Goal: Information Seeking & Learning: Learn about a topic

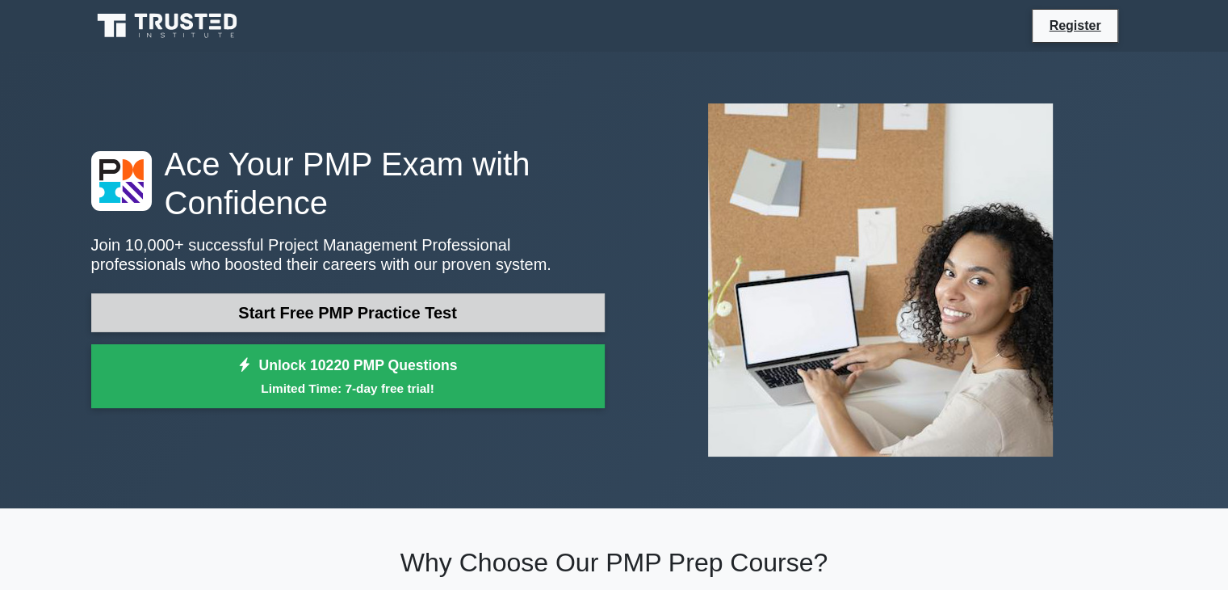
click at [328, 323] on link "Start Free PMP Practice Test" at bounding box center [348, 312] width 514 height 39
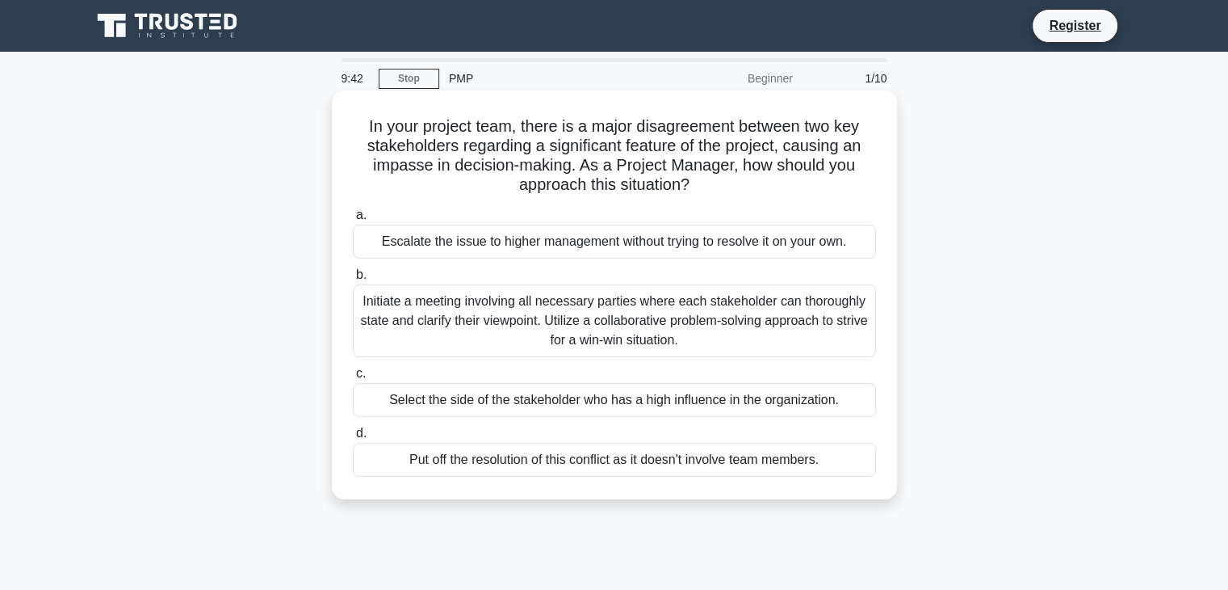
click at [573, 321] on div "Initiate a meeting involving all necessary parties where each stakeholder can t…" at bounding box center [614, 320] width 523 height 73
click at [353, 280] on input "b. Initiate a meeting involving all necessary parties where each stakeholder ca…" at bounding box center [353, 275] width 0 height 10
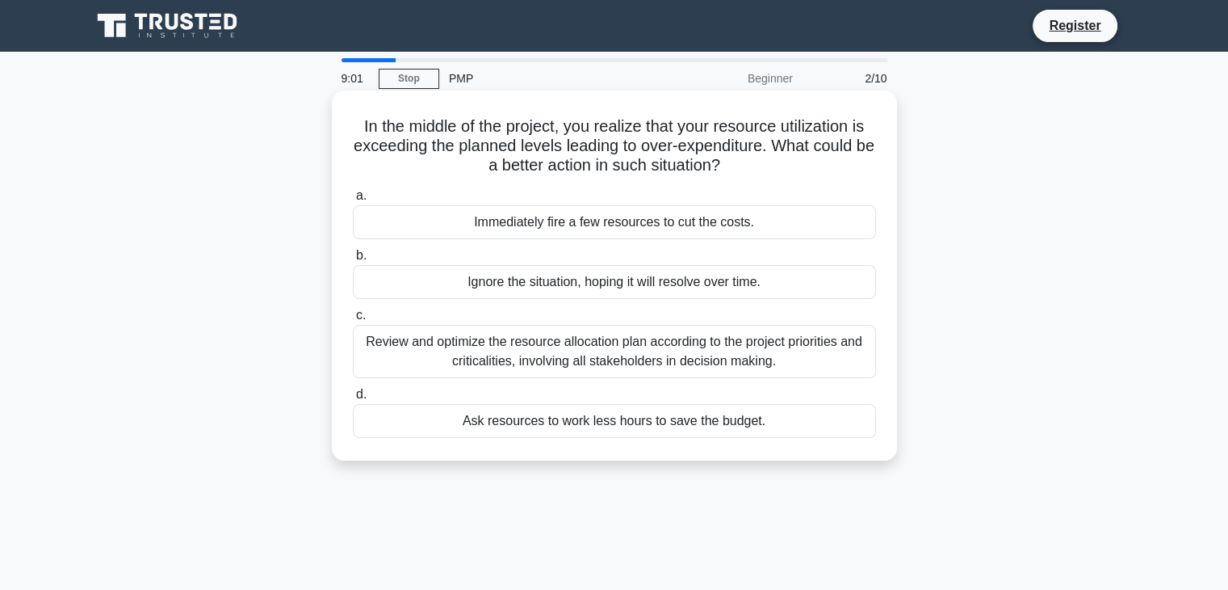
click at [447, 355] on div "Review and optimize the resource allocation plan according to the project prior…" at bounding box center [614, 351] width 523 height 53
click at [353, 321] on input "c. Review and optimize the resource allocation plan according to the project pr…" at bounding box center [353, 315] width 0 height 10
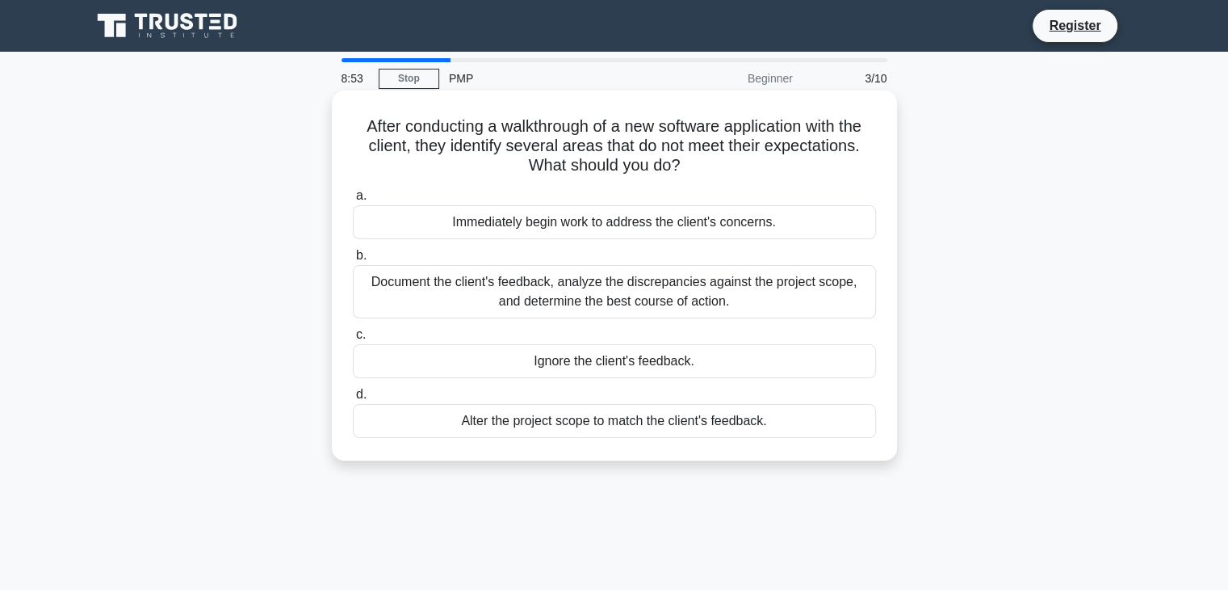
click at [500, 291] on div "Document the client's feedback, analyze the discrepancies against the project s…" at bounding box center [614, 291] width 523 height 53
click at [353, 261] on input "b. Document the client's feedback, analyze the discrepancies against the projec…" at bounding box center [353, 255] width 0 height 10
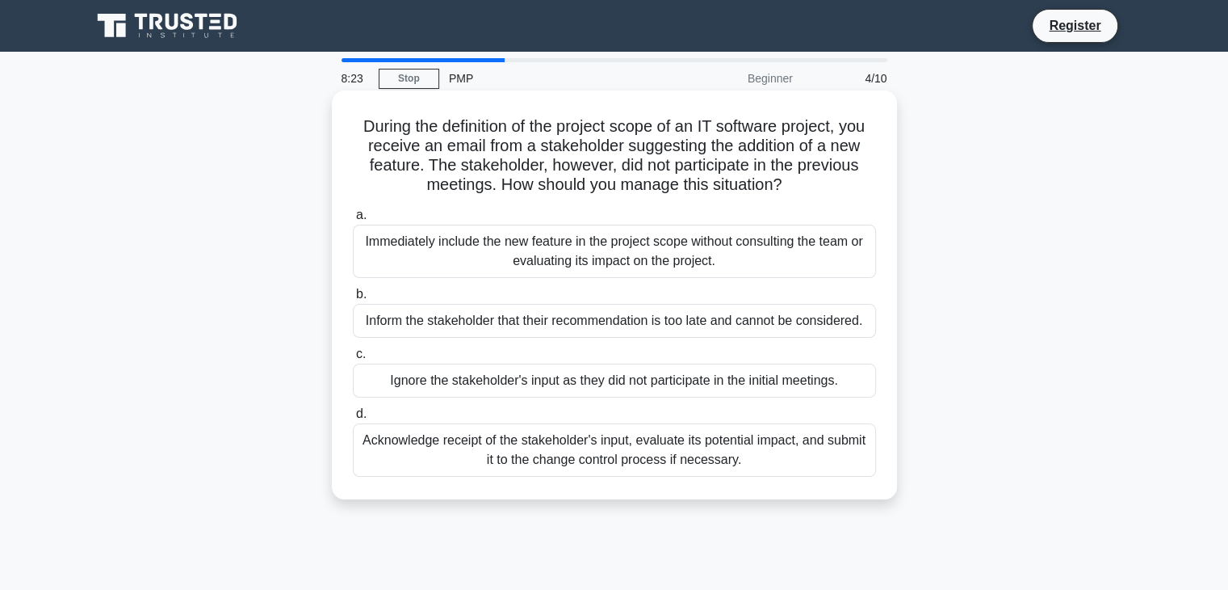
click at [558, 442] on div "Acknowledge receipt of the stakeholder's input, evaluate its potential impact, …" at bounding box center [614, 449] width 523 height 53
click at [353, 419] on input "d. Acknowledge receipt of the stakeholder's input, evaluate its potential impac…" at bounding box center [353, 414] width 0 height 10
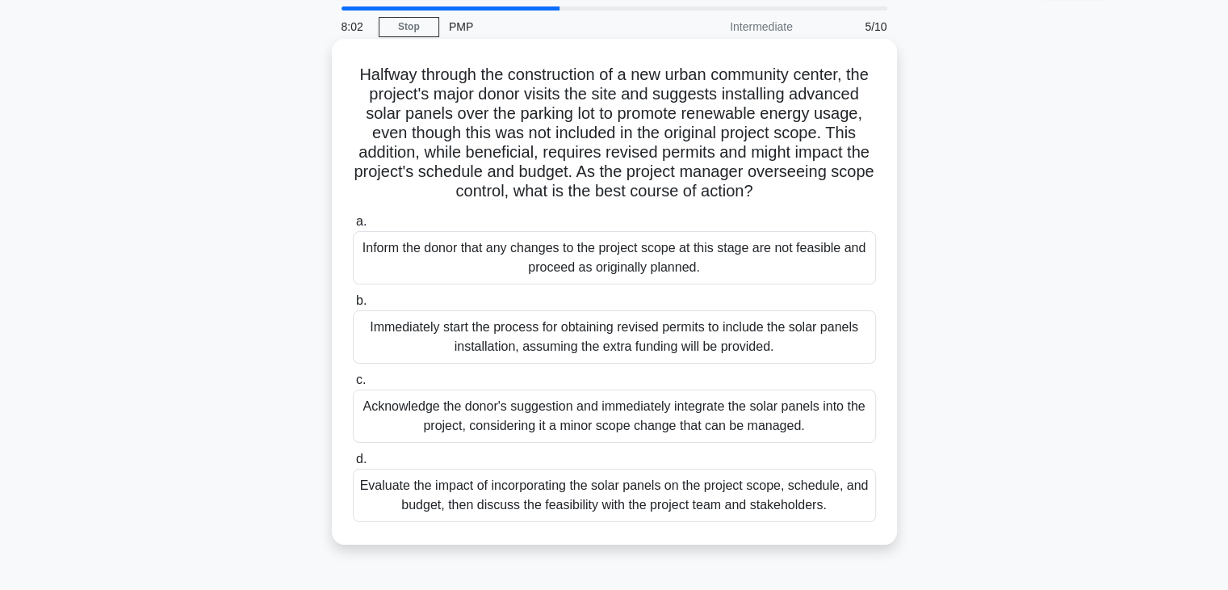
scroll to position [81, 0]
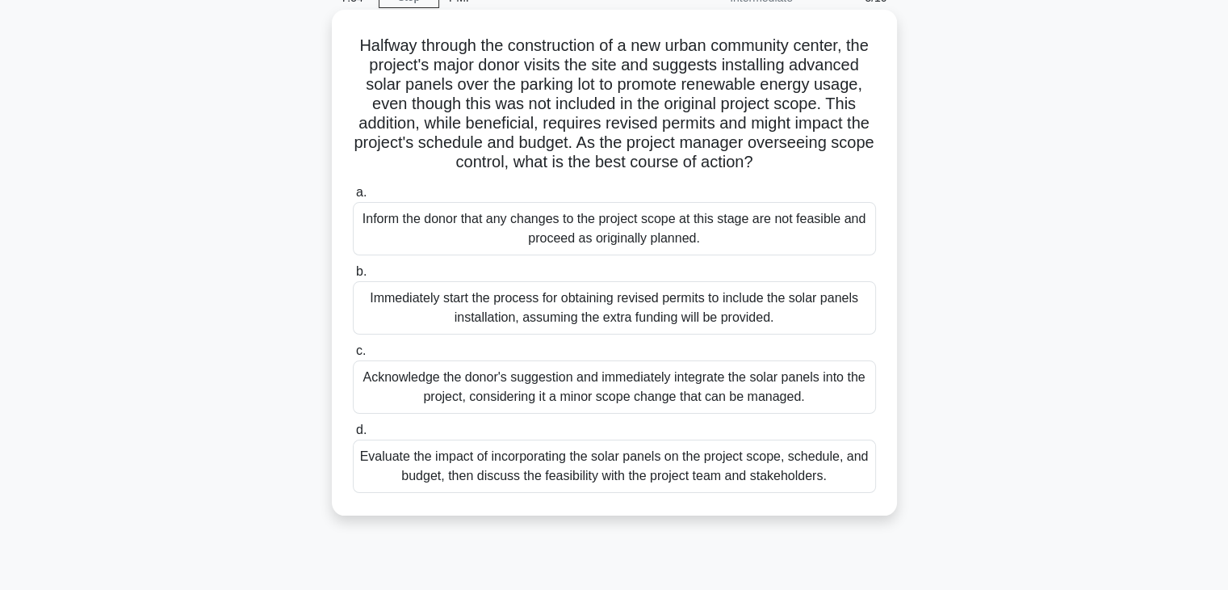
click at [535, 462] on div "Evaluate the impact of incorporating the solar panels on the project scope, sch…" at bounding box center [614, 465] width 523 height 53
click at [353, 435] on input "d. Evaluate the impact of incorporating the solar panels on the project scope, …" at bounding box center [353, 430] width 0 height 10
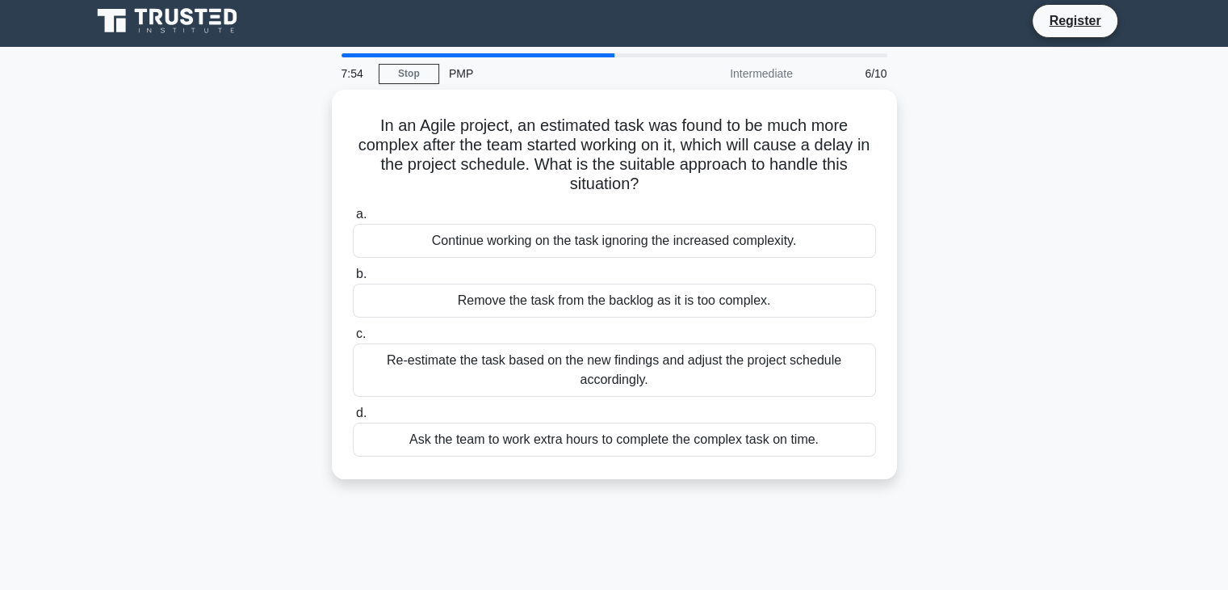
scroll to position [0, 0]
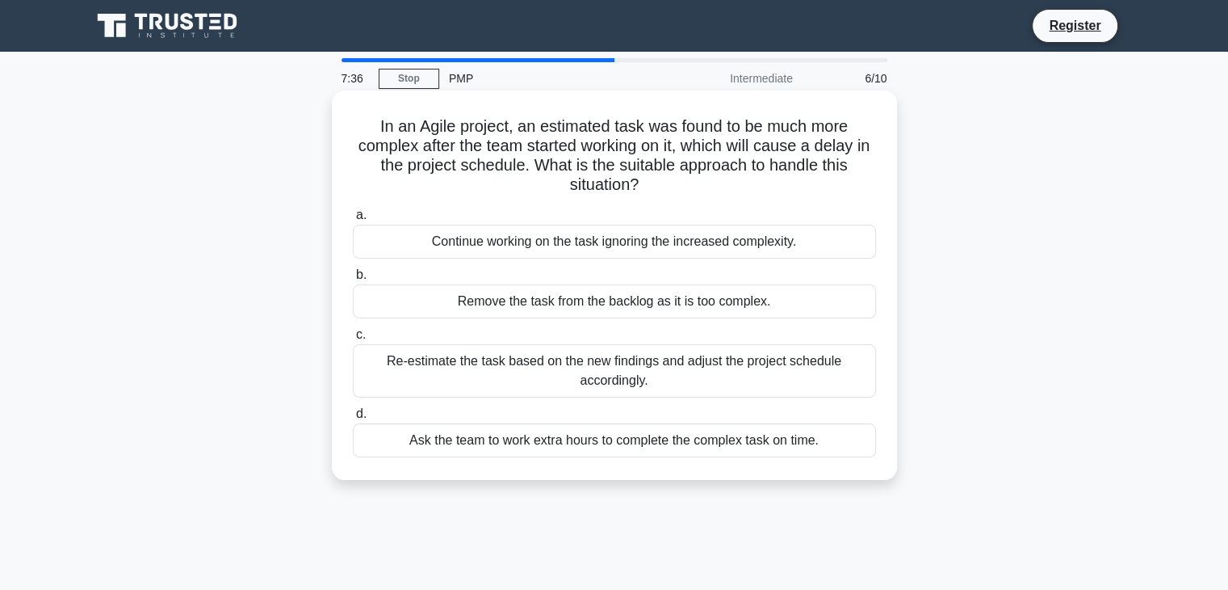
click at [569, 368] on div "Re-estimate the task based on the new findings and adjust the project schedule …" at bounding box center [614, 370] width 523 height 53
click at [353, 340] on input "c. Re-estimate the task based on the new findings and adjust the project schedu…" at bounding box center [353, 335] width 0 height 10
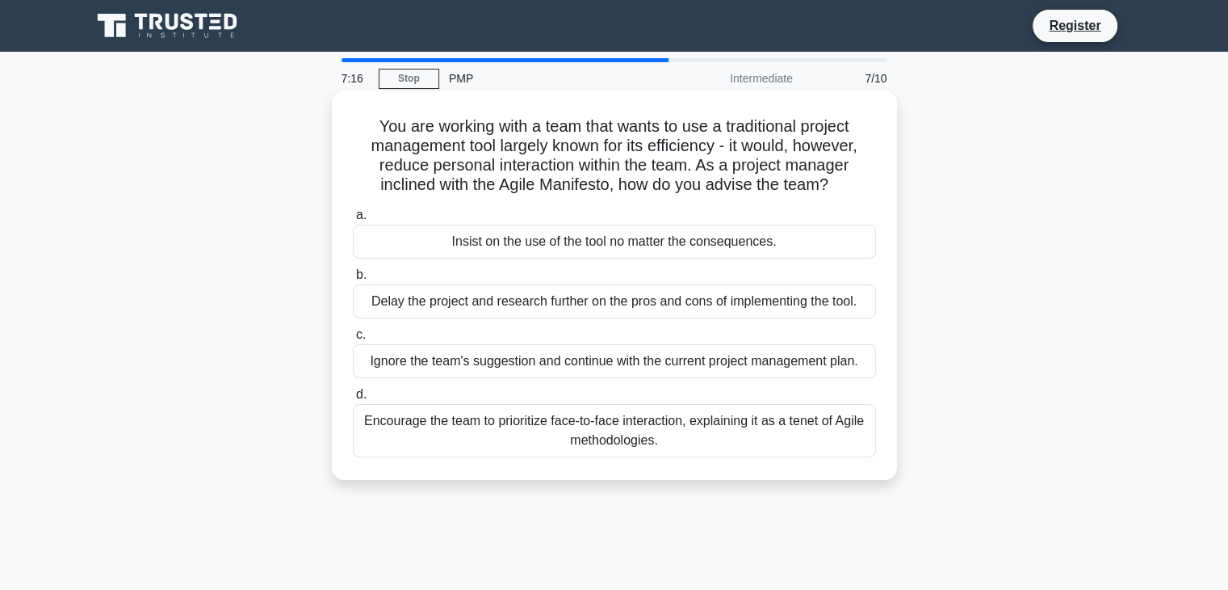
click at [699, 431] on div "Encourage the team to prioritize face-to-face interaction, explaining it as a t…" at bounding box center [614, 430] width 523 height 53
click at [353, 400] on input "d. Encourage the team to prioritize face-to-face interaction, explaining it as …" at bounding box center [353, 394] width 0 height 10
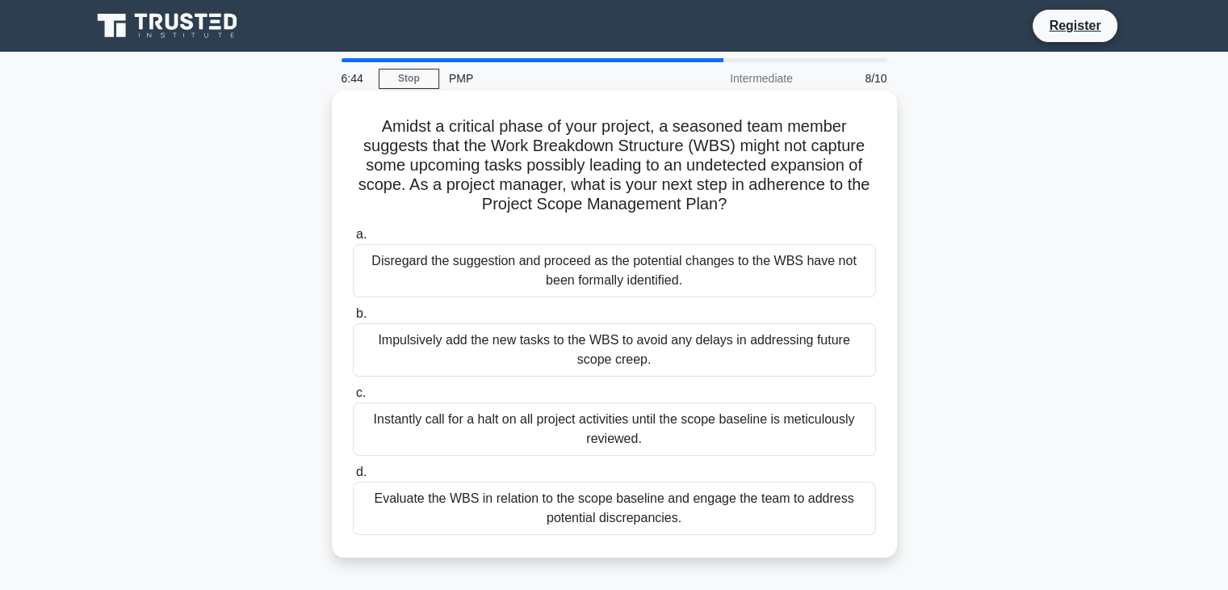
click at [646, 507] on div "Evaluate the WBS in relation to the scope baseline and engage the team to addre…" at bounding box center [614, 507] width 523 height 53
click at [353, 477] on input "d. Evaluate the WBS in relation to the scope baseline and engage the team to ad…" at bounding box center [353, 472] width 0 height 10
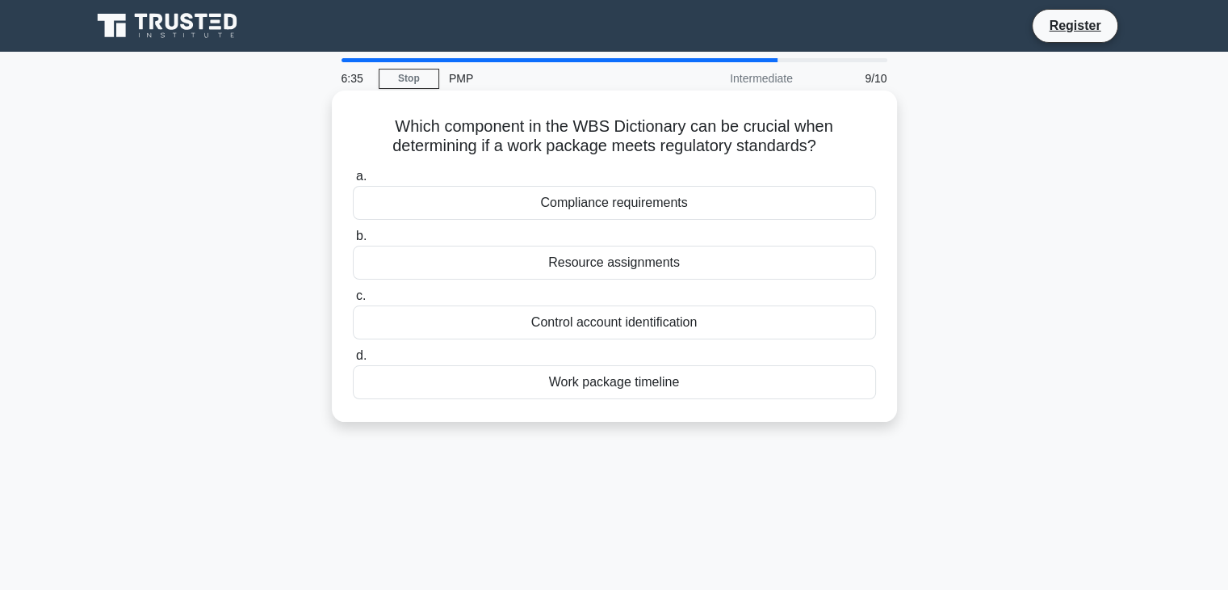
click at [562, 191] on div "Compliance requirements" at bounding box center [614, 203] width 523 height 34
click at [353, 182] on input "a. Compliance requirements" at bounding box center [353, 176] width 0 height 10
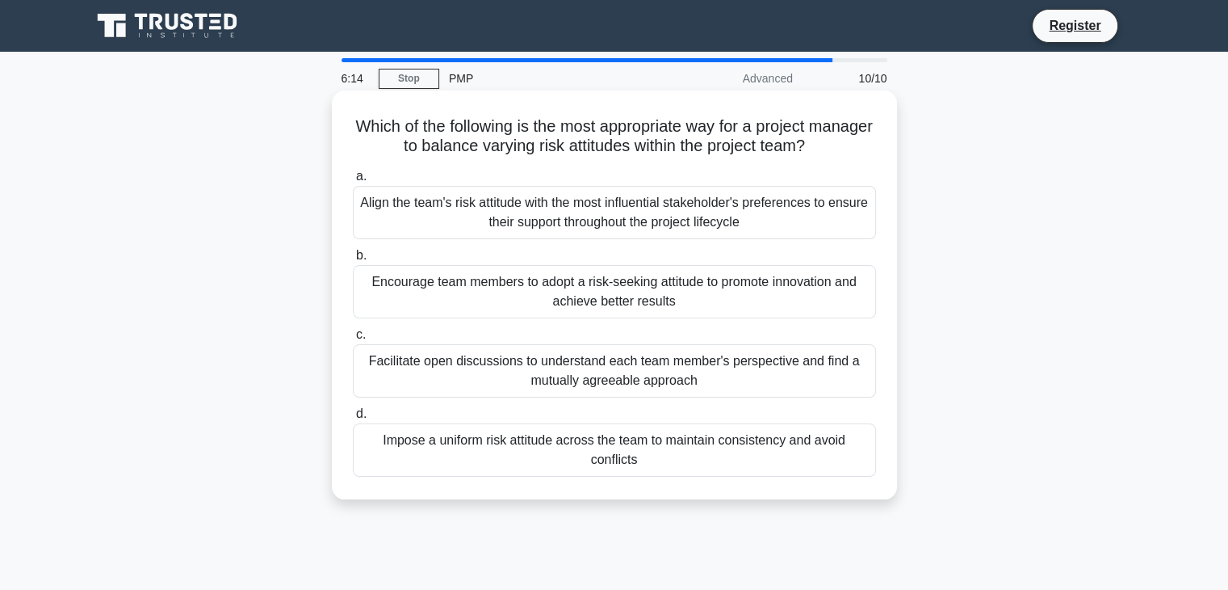
click at [692, 371] on div "Facilitate open discussions to understand each team member's perspective and fi…" at bounding box center [614, 370] width 523 height 53
click at [353, 340] on input "c. Facilitate open discussions to understand each team member's perspective and…" at bounding box center [353, 335] width 0 height 10
